Goal: Navigation & Orientation: Find specific page/section

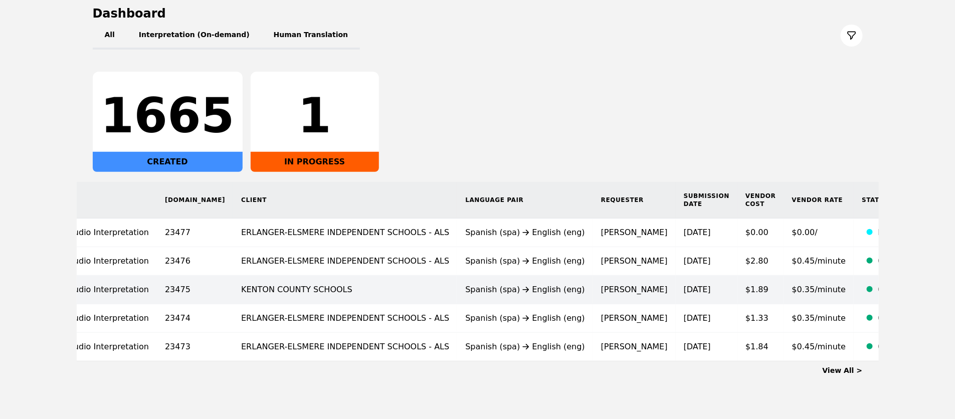
scroll to position [127, 0]
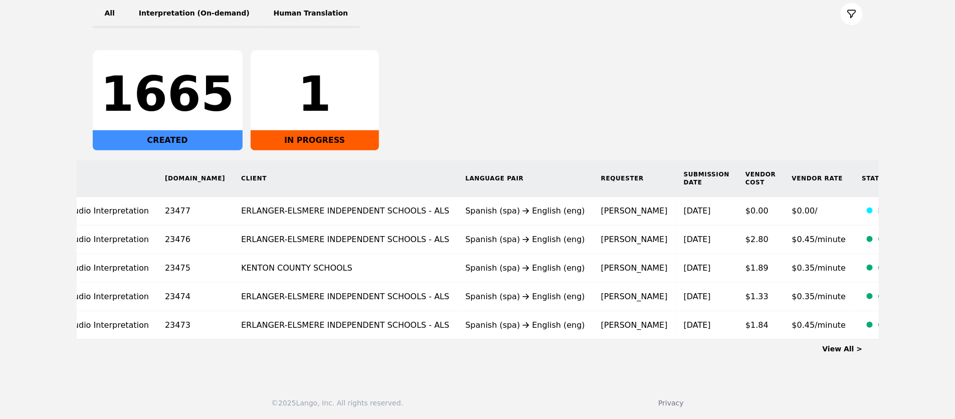
click at [854, 349] on link "View All >" at bounding box center [843, 349] width 40 height 8
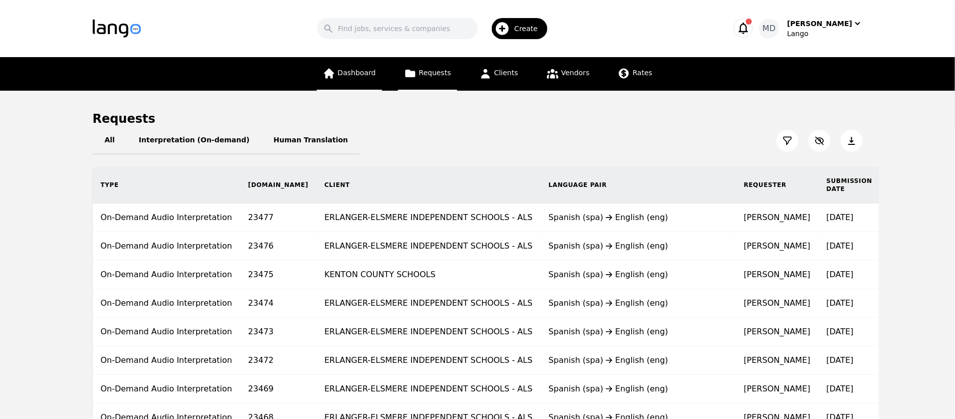
click at [354, 69] on span "Dashboard" at bounding box center [357, 73] width 38 height 8
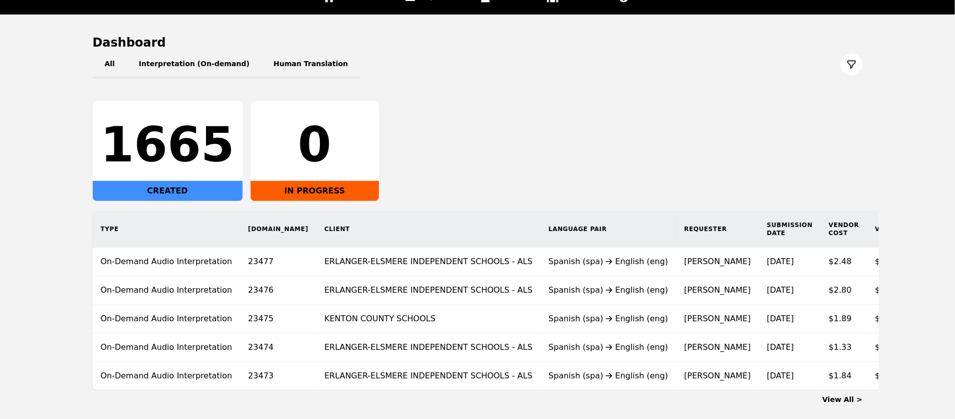
scroll to position [104, 0]
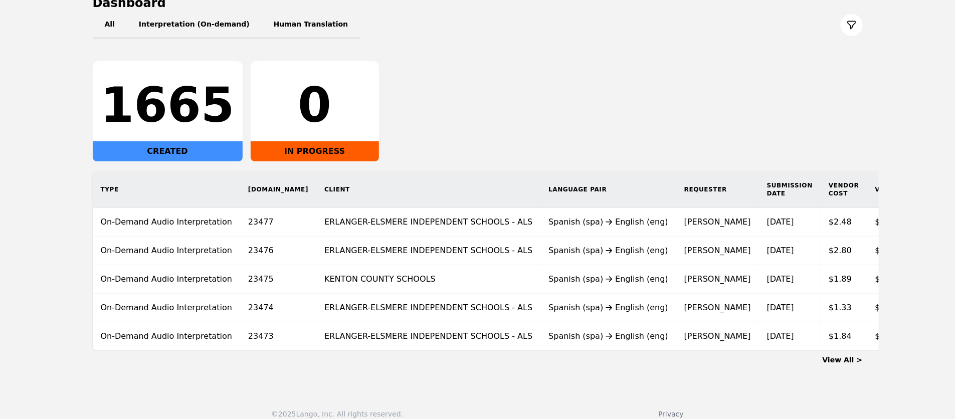
scroll to position [127, 0]
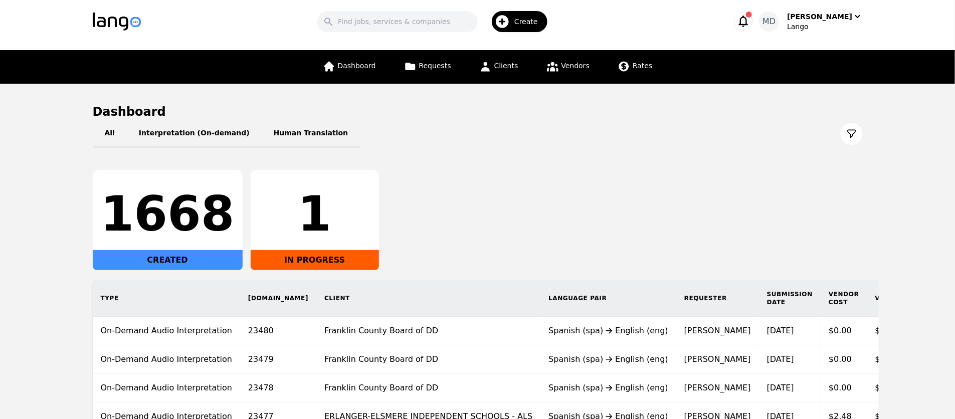
scroll to position [8, 0]
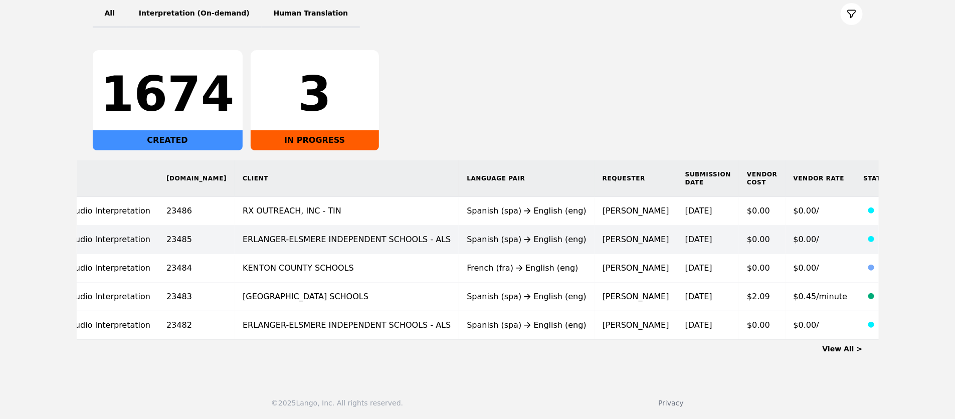
scroll to position [0, 84]
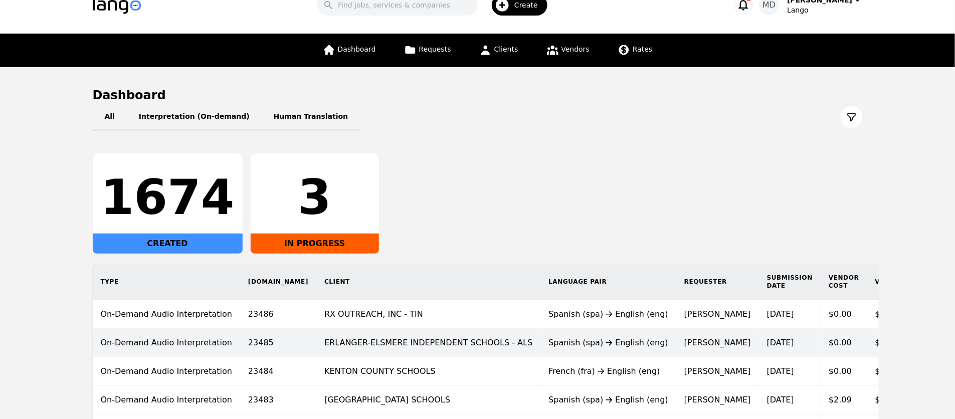
scroll to position [23, 0]
